Goal: Transaction & Acquisition: Purchase product/service

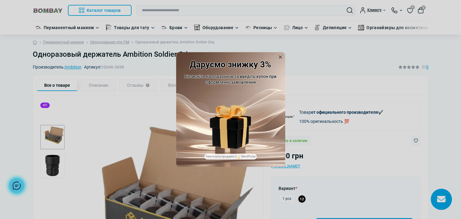
click at [281, 57] on icon at bounding box center [280, 57] width 6 height 6
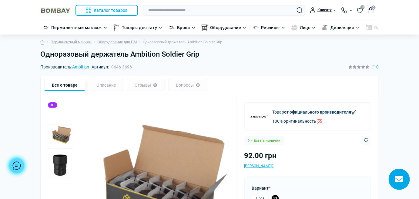
click at [65, 157] on img "2 / 2" at bounding box center [60, 166] width 24 height 24
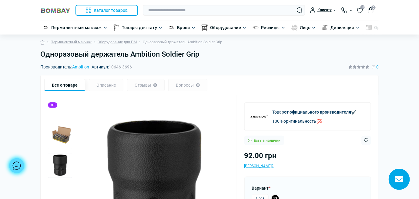
scroll to position [138, 0]
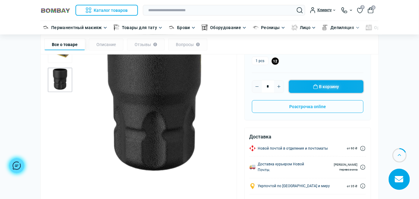
click at [330, 83] on button "В корзину" at bounding box center [326, 86] width 75 height 13
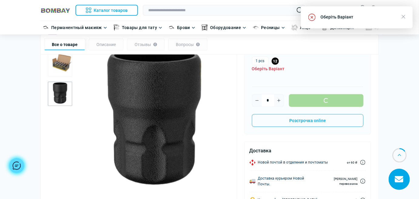
scroll to position [117, 0]
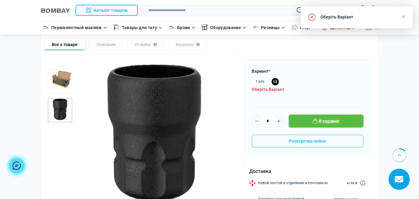
click at [321, 117] on button "В корзине" at bounding box center [326, 121] width 75 height 13
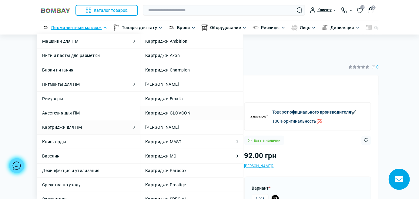
scroll to position [88, 0]
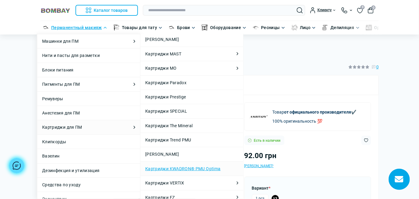
click at [182, 166] on link "Картриджи KWADRON® PMU Optima" at bounding box center [182, 169] width 75 height 7
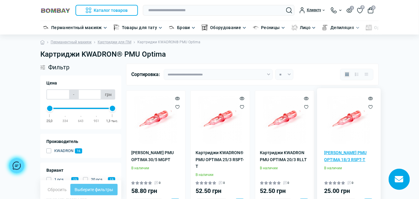
click at [339, 152] on link "Картриджи KWADRON PMU OPTIMA 18/3 RSPT-T" at bounding box center [348, 156] width 49 height 14
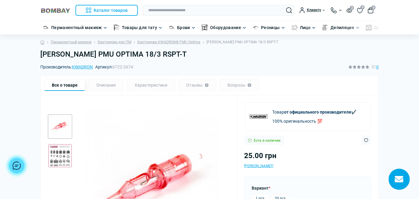
click at [53, 153] on img "2 / 2" at bounding box center [60, 156] width 24 height 24
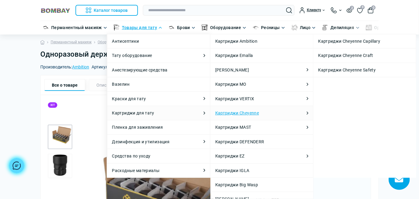
click at [236, 115] on link "Картриджи Cheyenne" at bounding box center [237, 113] width 44 height 7
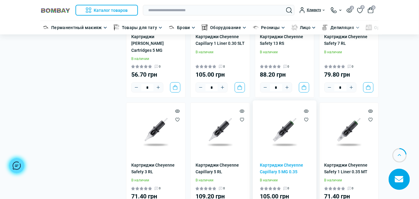
scroll to position [138, 0]
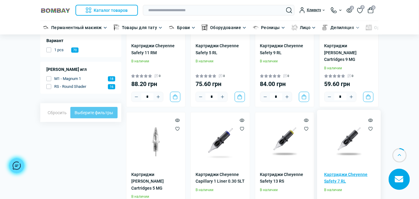
click at [334, 171] on link "Картриджи Cheyenne Safety 7 RL" at bounding box center [348, 178] width 49 height 14
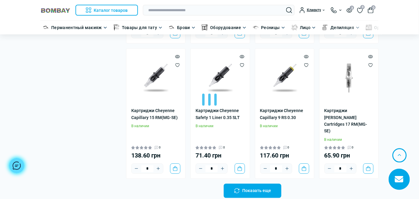
scroll to position [1224, 0]
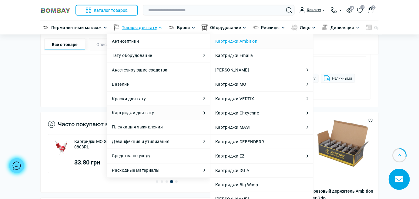
click at [247, 41] on link "Картриджи Ambition" at bounding box center [236, 41] width 42 height 7
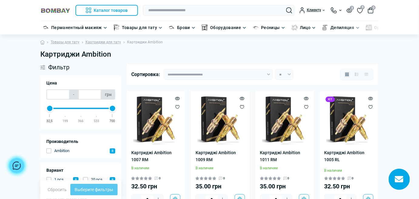
scroll to position [138, 0]
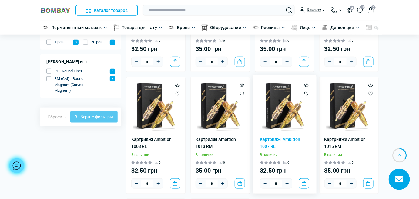
click at [270, 134] on div "Картриджі Ambition 1007 RL В наличии 0 32.50 грн * В корзину" at bounding box center [284, 161] width 49 height 55
click at [268, 137] on link "Картриджі Ambition 1007 RL" at bounding box center [284, 143] width 49 height 14
